Goal: Obtain resource: Obtain resource

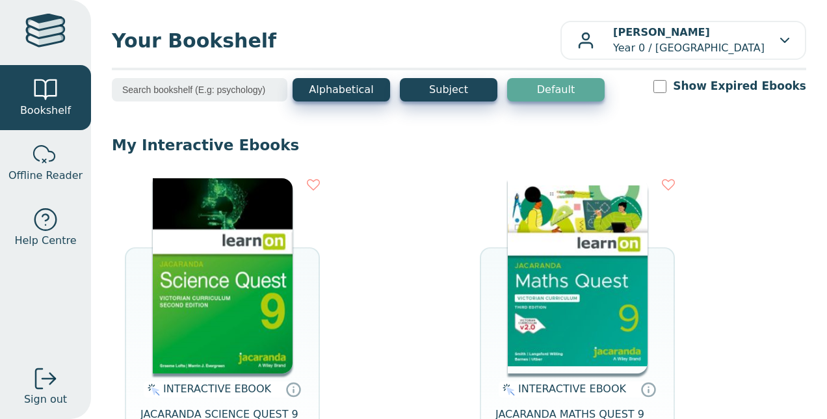
click at [543, 291] on img at bounding box center [578, 275] width 140 height 195
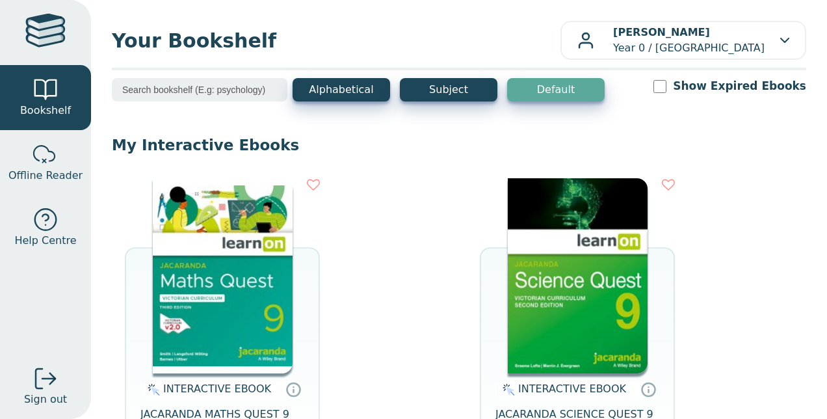
drag, startPoint x: 304, startPoint y: 248, endPoint x: 293, endPoint y: 248, distance: 11.0
click at [294, 248] on div "INTERACTIVE EBOOK JACARANDA MATHS QUEST 9 VICTORIAN CURRICULUM LEARNON EBOOK 3E…" at bounding box center [222, 338] width 195 height 321
click at [258, 255] on img at bounding box center [223, 275] width 140 height 195
click at [185, 270] on img at bounding box center [223, 275] width 140 height 195
